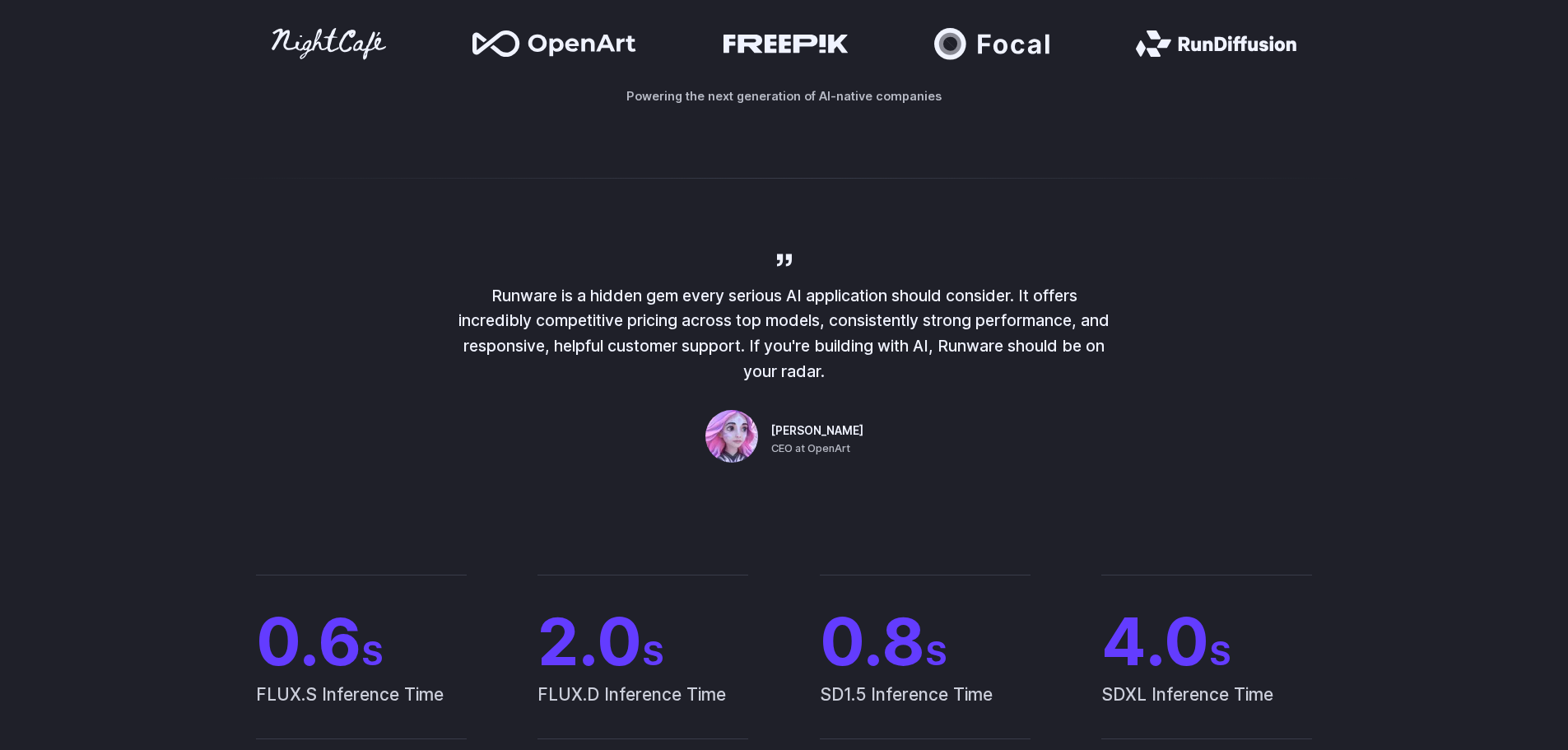
scroll to position [1152, 0]
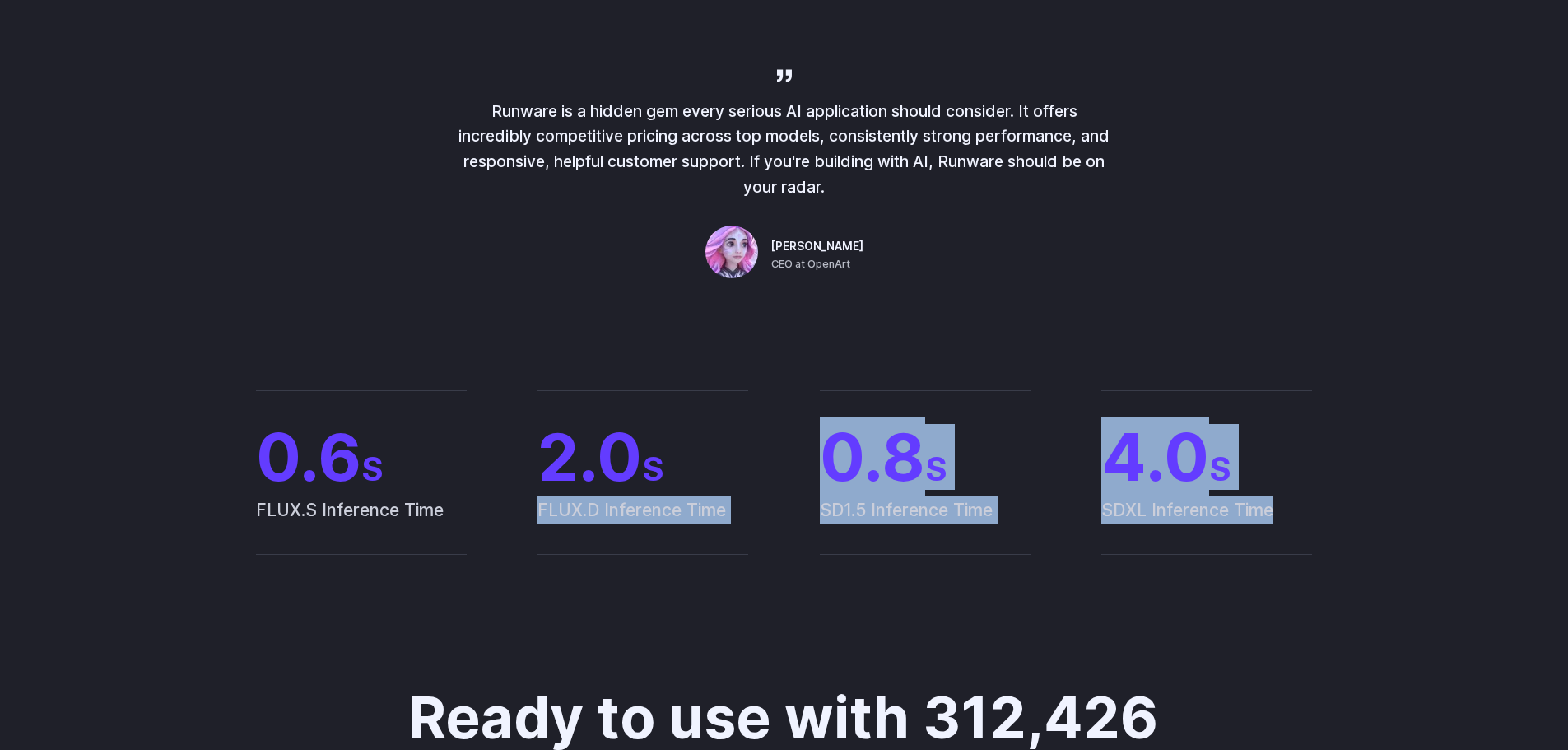
drag, startPoint x: 781, startPoint y: 456, endPoint x: 1346, endPoint y: 516, distance: 568.2
click at [1346, 516] on div "0.6 S FLUX.S Inference Time 2.0 S FLUX.D Inference Time 0.8 S SD1.5 Inference T…" at bounding box center [784, 473] width 1146 height 165
click at [1374, 517] on div "0.6 S FLUX.S Inference Time 2.0 S FLUX.D Inference Time 0.8 S SD1.5 Inference T…" at bounding box center [784, 473] width 1185 height 165
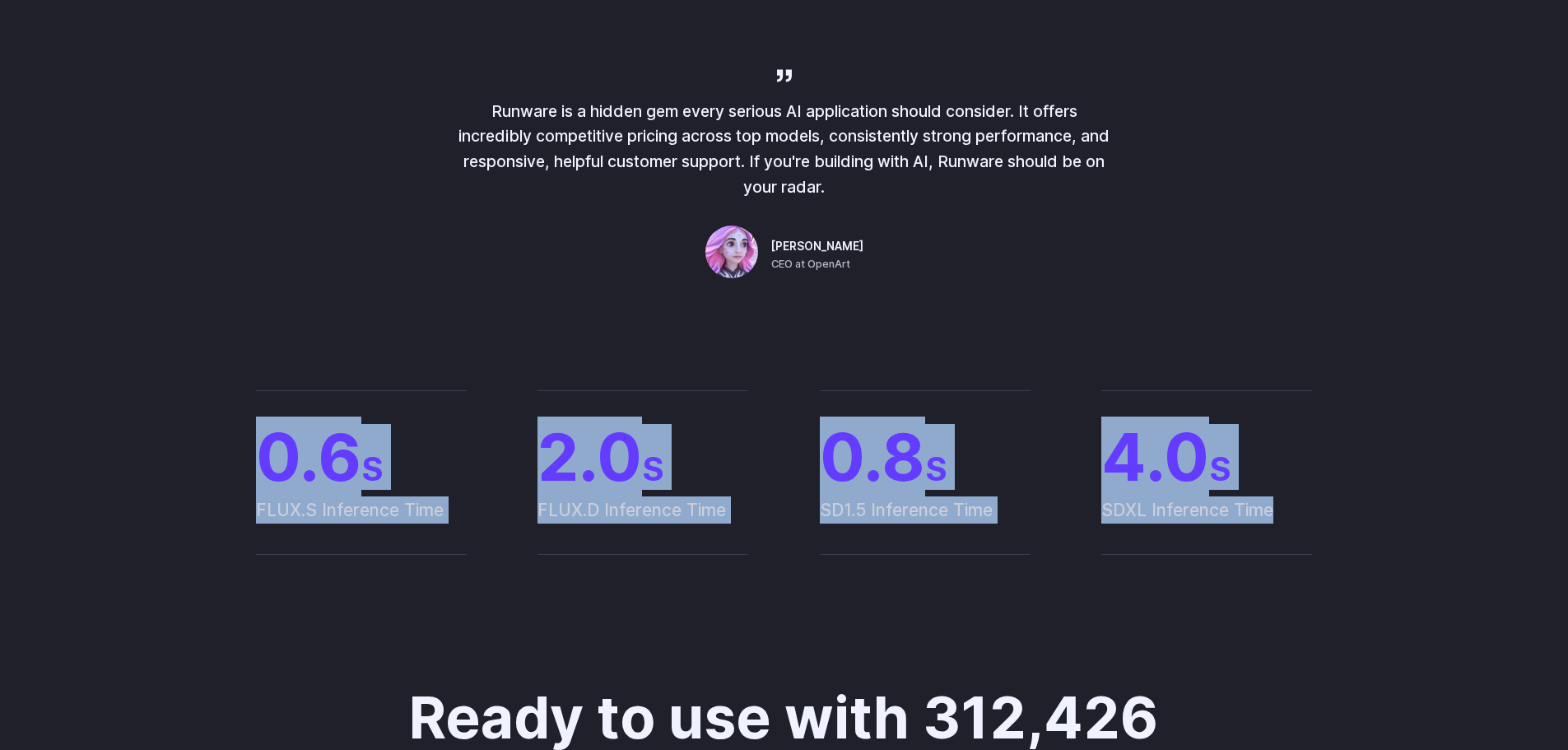
drag, startPoint x: 1307, startPoint y: 507, endPoint x: 130, endPoint y: 406, distance: 1181.3
click at [123, 411] on div "0.6 S FLUX.S Inference Time 2.0 S FLUX.D Inference Time 0.8 S SD1.5 Inference T…" at bounding box center [784, 473] width 1568 height 270
click at [138, 398] on div "0.6 S FLUX.S Inference Time 2.0 S FLUX.D Inference Time 0.8 S SD1.5 Inference T…" at bounding box center [784, 473] width 1568 height 270
click at [295, 383] on div "0.6 S FLUX.S Inference Time 2.0 S FLUX.D Inference Time 0.8 S SD1.5 Inference T…" at bounding box center [784, 473] width 1568 height 270
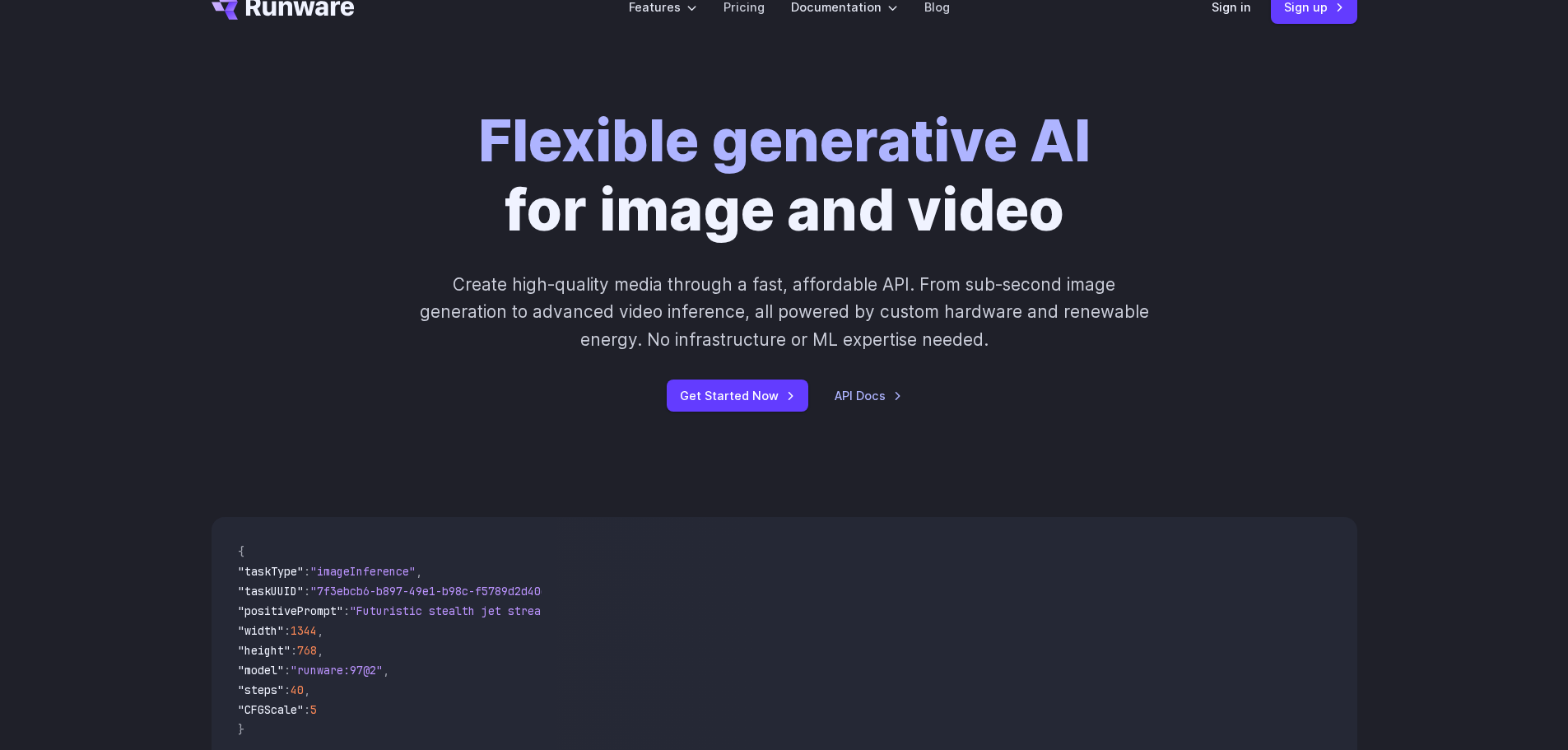
scroll to position [0, 0]
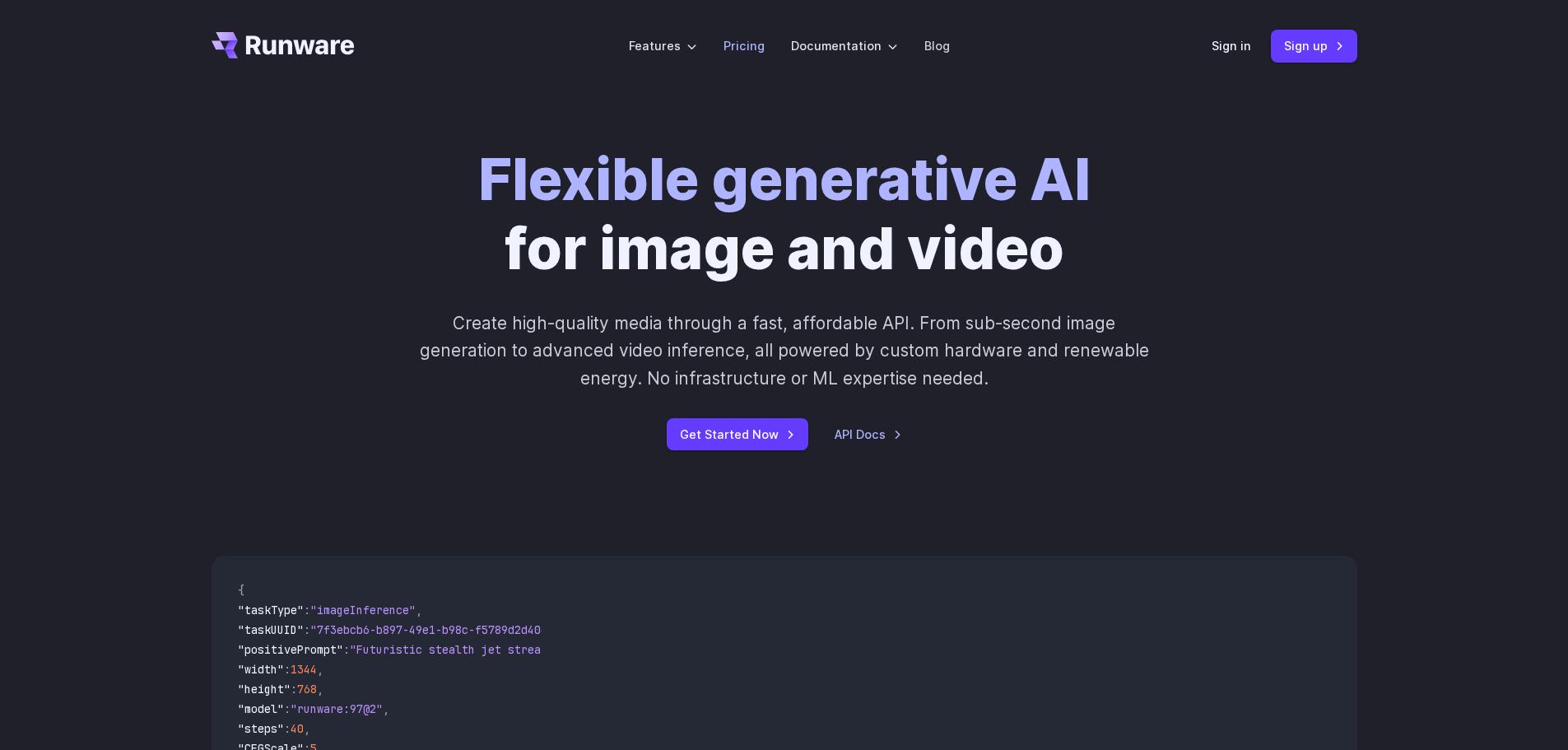
click at [755, 50] on link "Pricing" at bounding box center [744, 46] width 41 height 19
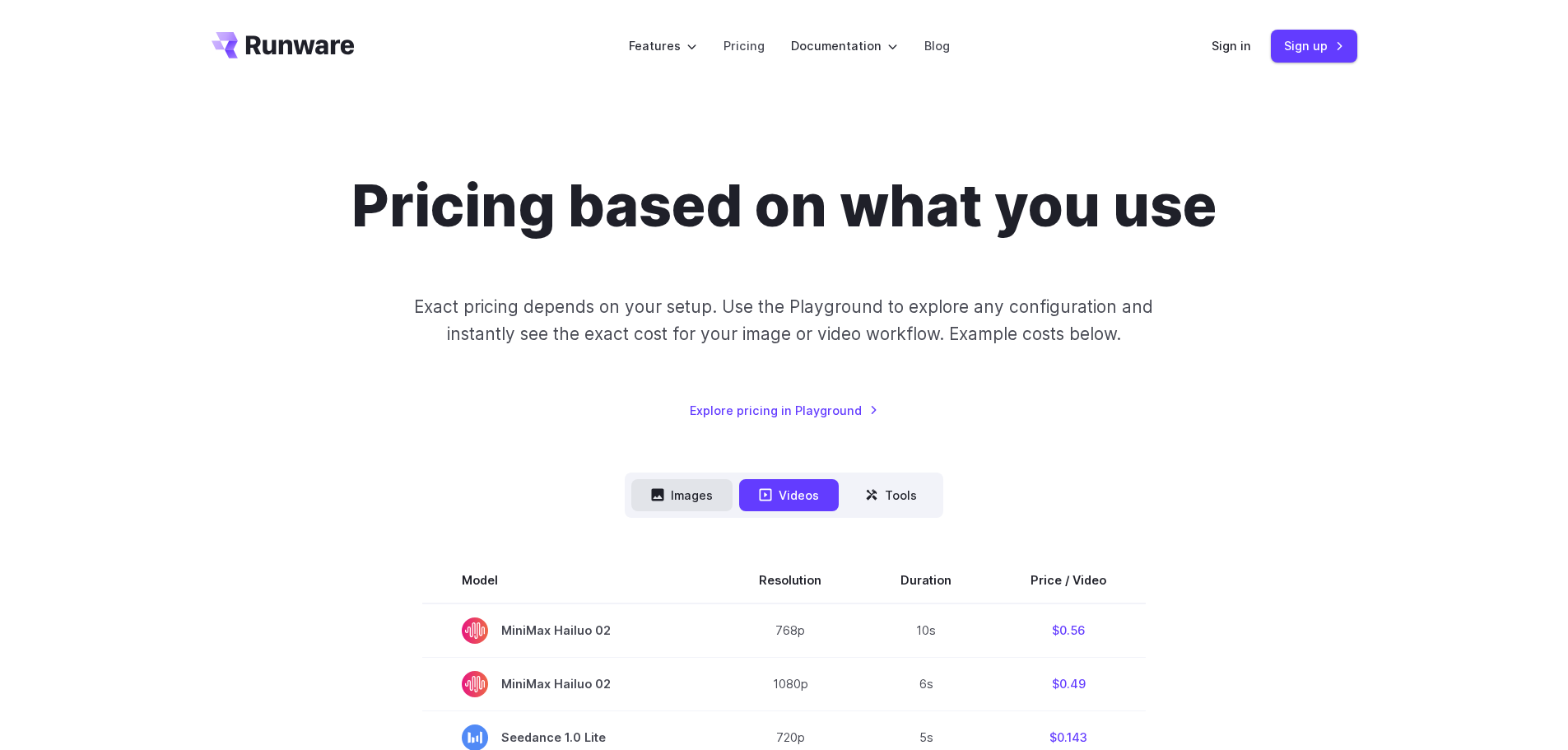
click at [681, 500] on button "Images" at bounding box center [682, 494] width 102 height 32
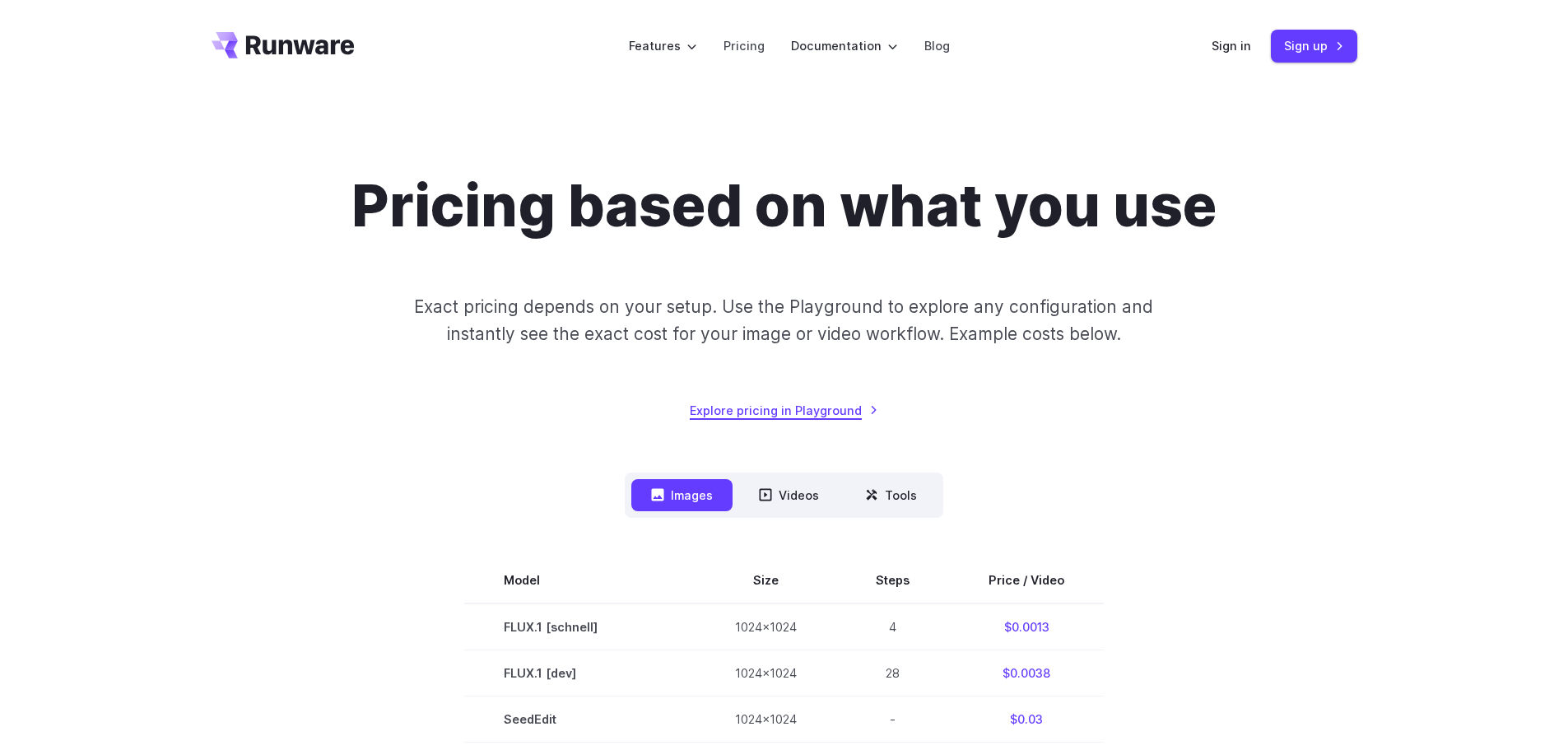
click at [779, 417] on link "Explore pricing in Playground" at bounding box center [784, 410] width 188 height 19
drag, startPoint x: 848, startPoint y: 382, endPoint x: 546, endPoint y: 240, distance: 333.7
